Goal: Transaction & Acquisition: Purchase product/service

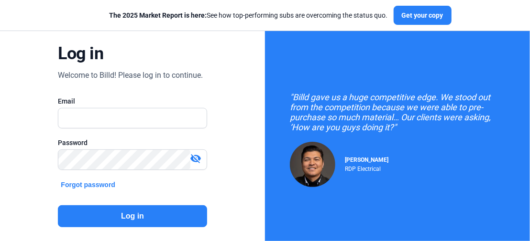
scroll to position [48, 0]
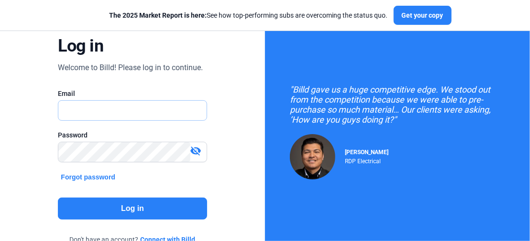
type input "[PERSON_NAME][EMAIL_ADDRESS][DOMAIN_NAME]"
click at [103, 206] on button "Log in" at bounding box center [132, 209] width 149 height 22
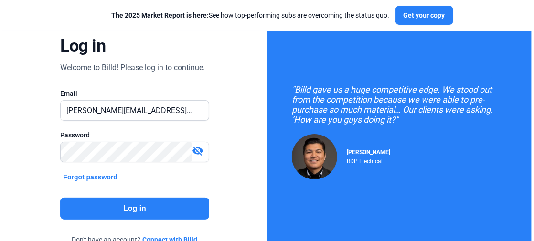
scroll to position [0, 0]
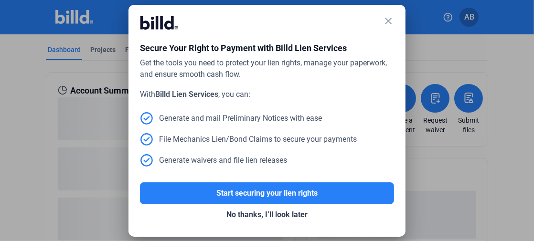
click at [387, 17] on mat-icon "close" at bounding box center [388, 20] width 11 height 11
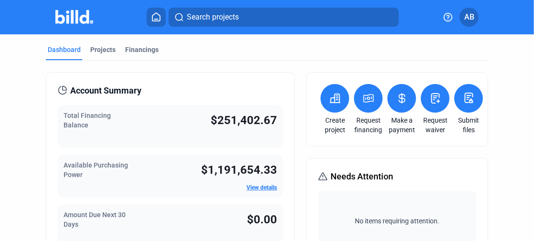
click at [402, 101] on icon at bounding box center [402, 98] width 12 height 11
click at [394, 116] on link "Make a payment" at bounding box center [401, 125] width 33 height 19
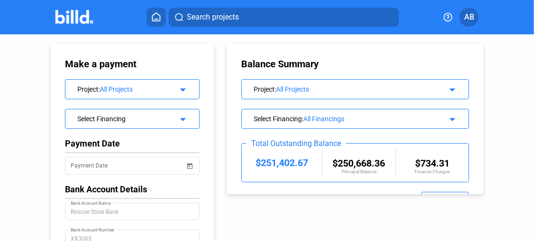
click at [182, 93] on mat-icon "arrow_drop_down" at bounding box center [181, 88] width 11 height 11
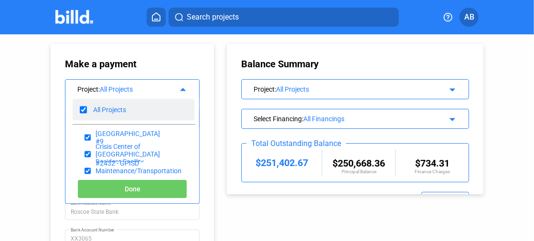
click at [84, 109] on input "checkbox" at bounding box center [83, 110] width 7 height 14
checkbox input "false"
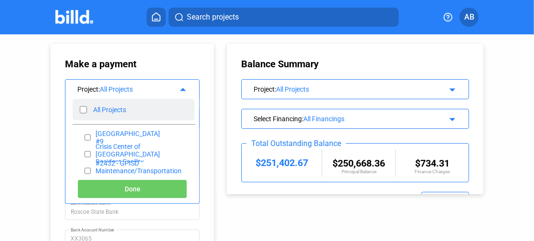
checkbox input "false"
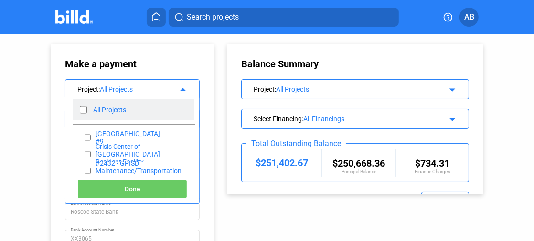
checkbox input "false"
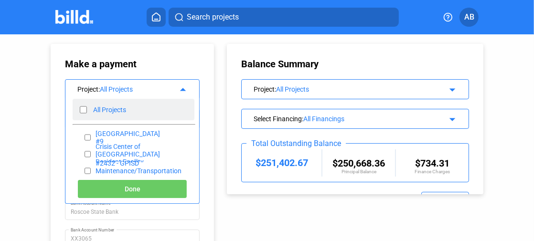
checkbox input "false"
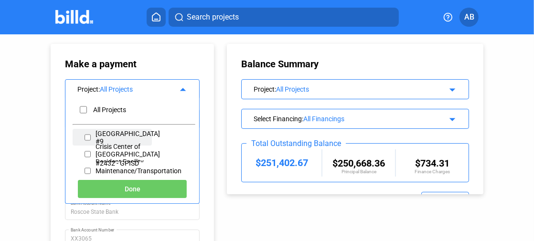
click at [85, 138] on input "checkbox" at bounding box center [88, 138] width 6 height 14
checkbox input "true"
click at [127, 192] on span "Done" at bounding box center [133, 190] width 16 height 8
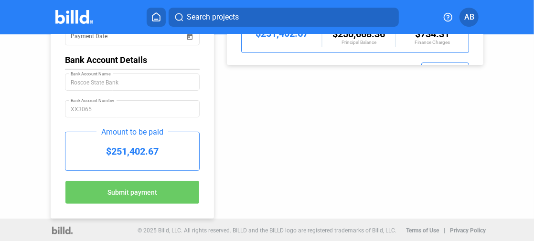
scroll to position [82, 0]
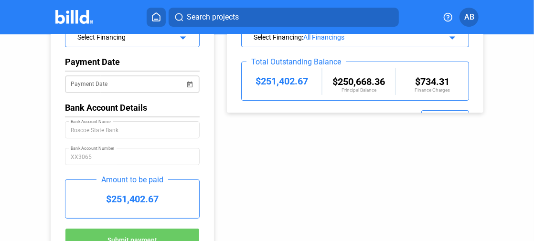
click at [186, 86] on span "Open calendar" at bounding box center [189, 78] width 23 height 23
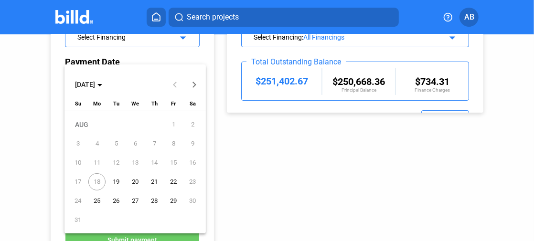
click at [114, 181] on span "19" at bounding box center [116, 182] width 17 height 17
type input "[DATE]"
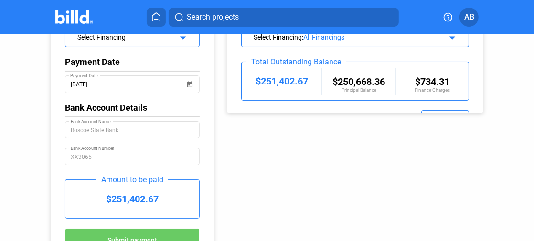
scroll to position [130, 0]
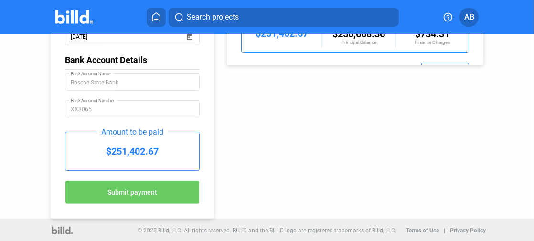
click at [158, 190] on button "Submit payment" at bounding box center [132, 193] width 135 height 24
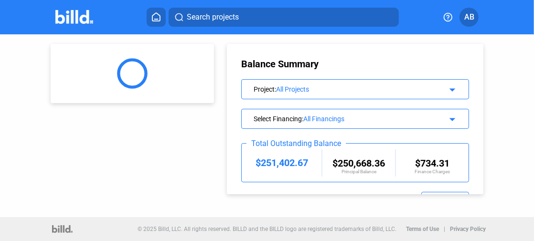
scroll to position [0, 0]
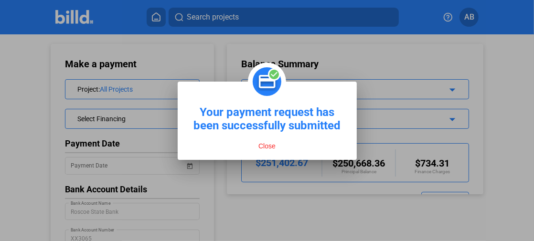
click at [269, 147] on button "Close" at bounding box center [267, 146] width 23 height 9
